Goal: Task Accomplishment & Management: Manage account settings

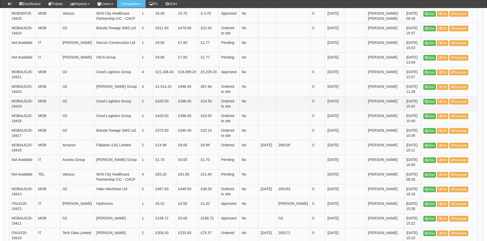
scroll to position [410, 0]
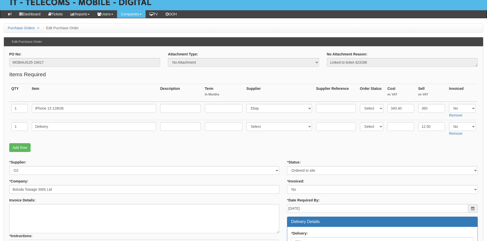
scroll to position [29, 0]
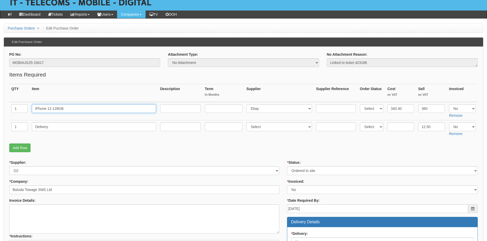
drag, startPoint x: 65, startPoint y: 108, endPoint x: 29, endPoint y: 115, distance: 36.8
click at [29, 115] on tr "1 iPhone 13 128GB Select 123 [DOMAIN_NAME] 1Password 3 4Gon [PERSON_NAME] Elect…" at bounding box center [243, 111] width 468 height 18
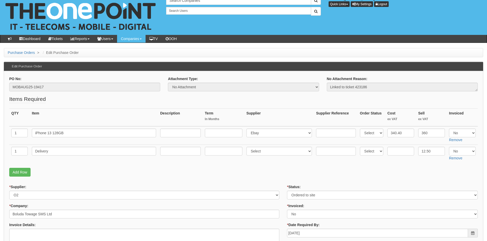
scroll to position [4, 0]
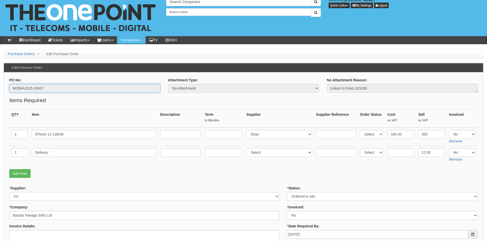
drag, startPoint x: 47, startPoint y: 88, endPoint x: -2, endPoint y: 90, distance: 48.8
click at [0, 90] on html "× Send Email × Add Appointment × Create Ticket × Create Proactive Activity × Ad…" at bounding box center [243, 240] width 487 height 489
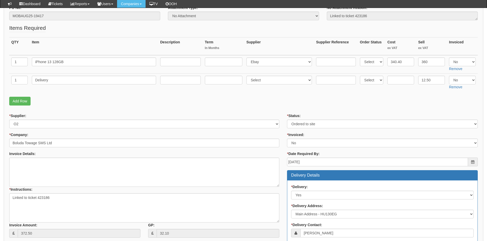
scroll to position [55, 0]
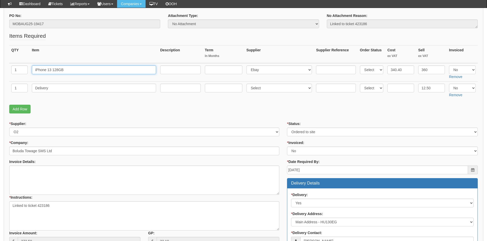
drag, startPoint x: 71, startPoint y: 70, endPoint x: 30, endPoint y: 71, distance: 41.0
click at [30, 71] on td "iPhone 13 128GB" at bounding box center [94, 72] width 128 height 18
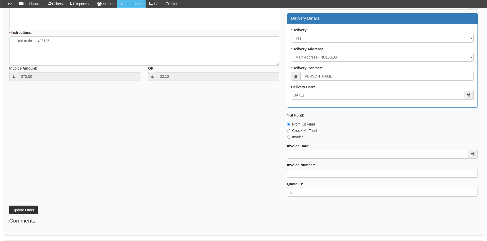
scroll to position [235, 0]
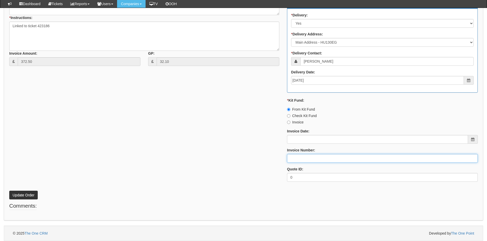
click at [303, 161] on input "Invoice Number:" at bounding box center [382, 158] width 191 height 9
type input "206108"
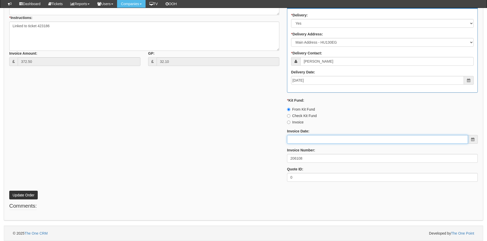
click at [309, 138] on input "Invoice Date:" at bounding box center [377, 139] width 181 height 9
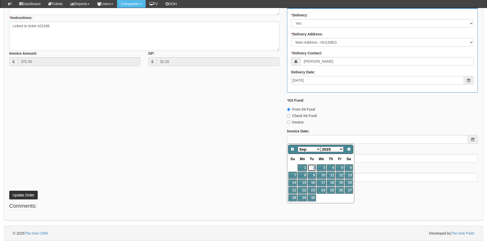
click at [313, 166] on link "2" at bounding box center [311, 167] width 8 height 7
type input "[DATE]"
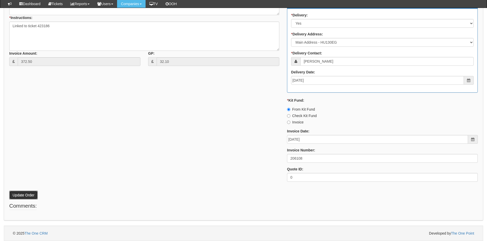
click at [27, 196] on button "Update Order" at bounding box center [23, 195] width 28 height 9
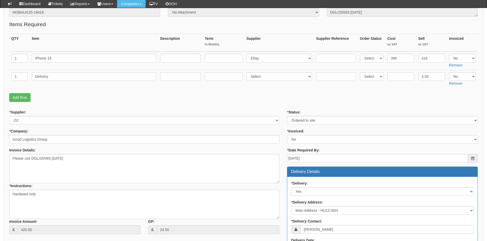
scroll to position [77, 0]
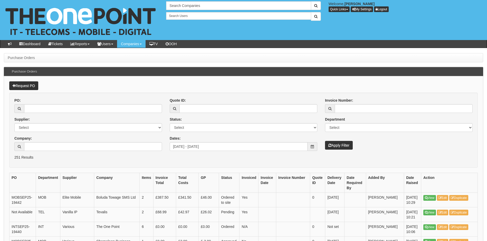
scroll to position [421, 0]
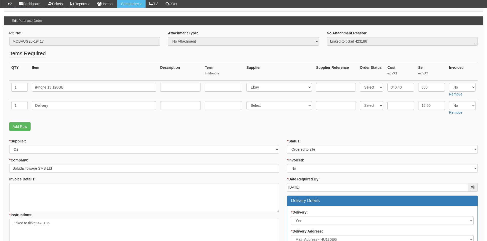
scroll to position [26, 0]
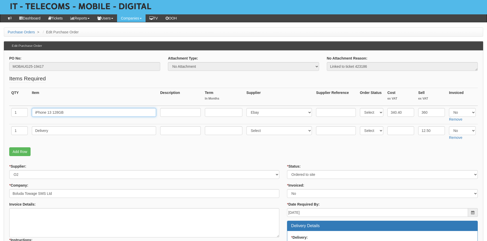
drag, startPoint x: 72, startPoint y: 111, endPoint x: 22, endPoint y: 113, distance: 50.8
click at [22, 113] on tr "1 iPhone 13 128GB Select 123 [DOMAIN_NAME] 1Password 3 4Gon [PERSON_NAME] Elect…" at bounding box center [243, 115] width 468 height 18
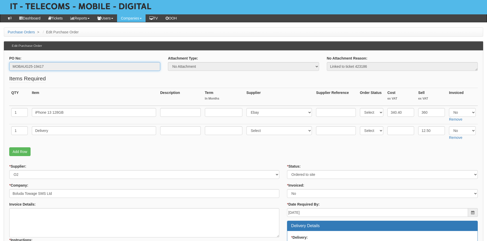
drag, startPoint x: 48, startPoint y: 67, endPoint x: 2, endPoint y: 78, distance: 48.1
click at [2, 78] on div "Purchase Orders > Edit Purchase Order Edit Purchase Order PO No: MOBAUG25-19417…" at bounding box center [243, 244] width 487 height 435
